Goal: Information Seeking & Learning: Check status

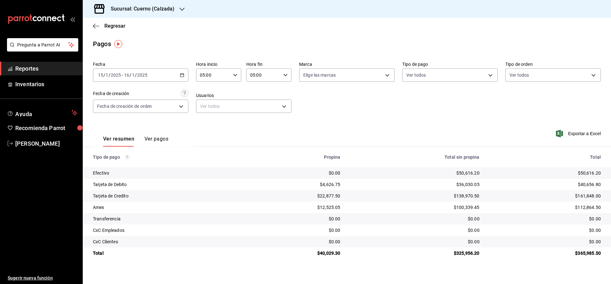
click at [77, 69] on span "Reportes" at bounding box center [46, 68] width 62 height 9
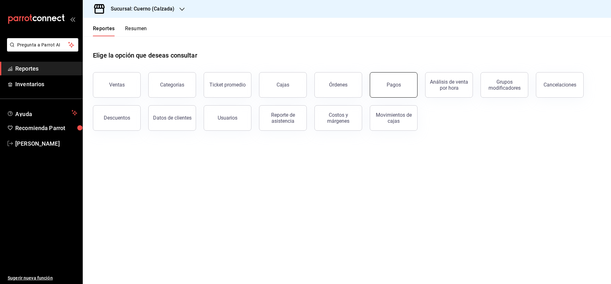
click at [390, 86] on div "Pagos" at bounding box center [394, 85] width 14 height 6
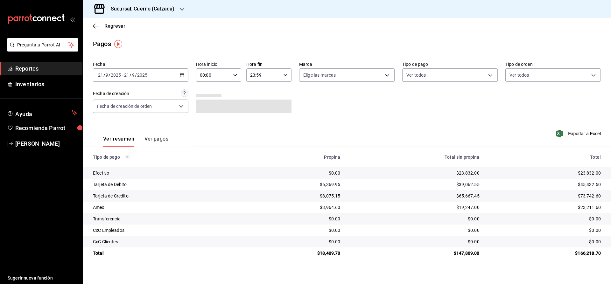
click at [181, 76] on icon "button" at bounding box center [182, 75] width 4 height 4
click at [210, 134] on div "Ver resumen Ver pagos Exportar a Excel" at bounding box center [347, 138] width 528 height 34
click at [157, 139] on button "Ver pagos" at bounding box center [156, 141] width 24 height 11
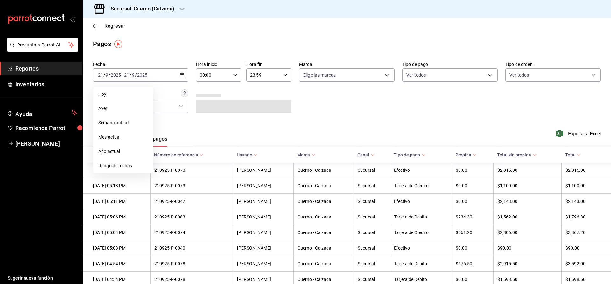
click at [326, 103] on div "Fecha [DATE] [DATE] - [DATE] [DATE] [DATE] [DATE] Semana actual Mes actual Año …" at bounding box center [347, 90] width 508 height 62
click at [316, 77] on body "Pregunta a Parrot AI Reportes Inventarios Ayuda Recomienda Parrot [PERSON_NAME]…" at bounding box center [305, 142] width 611 height 284
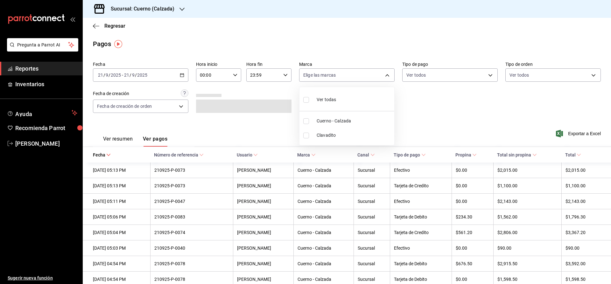
click at [327, 123] on span "Cuerno - Calzada" at bounding box center [354, 121] width 75 height 7
type input "b7ae777b-2dfc-42e0-9650-6cefdf37a424"
checkbox input "true"
click at [452, 76] on div at bounding box center [305, 142] width 611 height 284
click at [452, 76] on body "Pregunta a Parrot AI Reportes Inventarios Ayuda Recomienda Parrot [PERSON_NAME]…" at bounding box center [305, 142] width 611 height 284
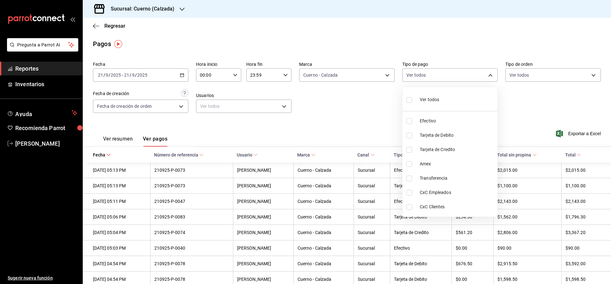
click at [440, 134] on span "Tarjeta de Debito" at bounding box center [457, 135] width 75 height 7
type input "744087a8-a50f-4fdf-8b87-5a1d252922a4"
checkbox input "true"
click at [529, 121] on div at bounding box center [305, 142] width 611 height 284
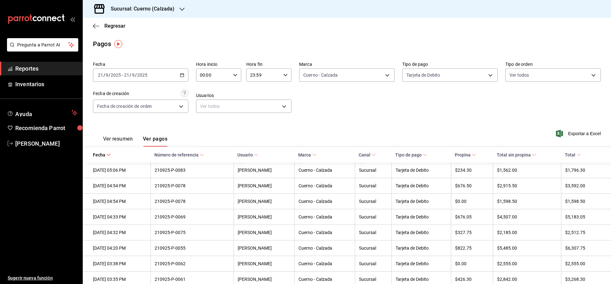
click at [31, 72] on span "Reportes" at bounding box center [46, 68] width 62 height 9
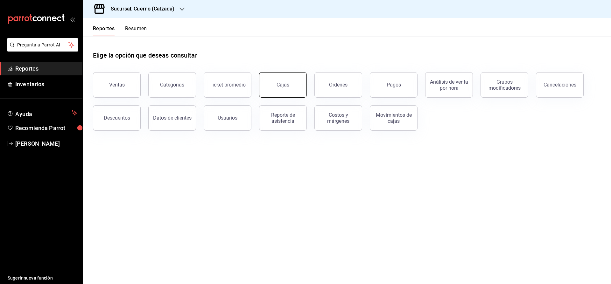
click at [290, 84] on link "Cajas" at bounding box center [283, 84] width 48 height 25
